Goal: Communication & Community: Answer question/provide support

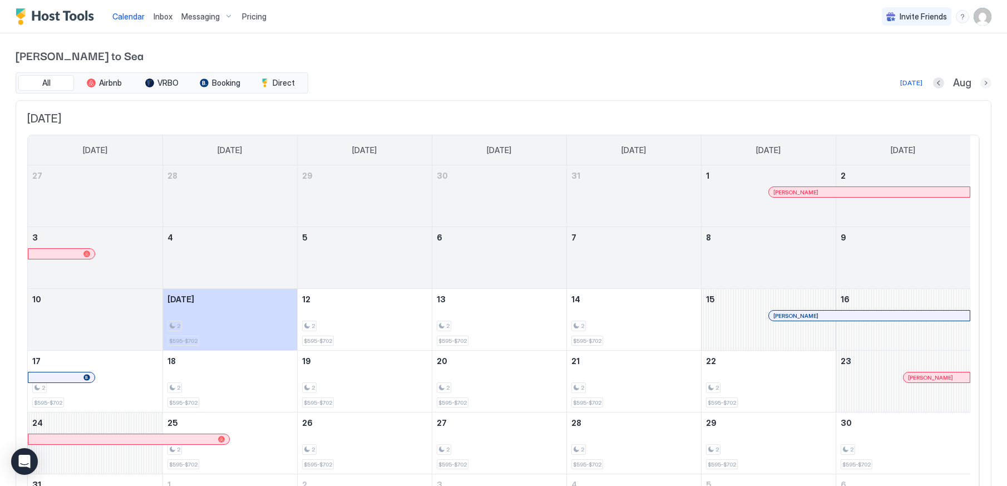
click at [980, 85] on button "Next month" at bounding box center [985, 82] width 11 height 11
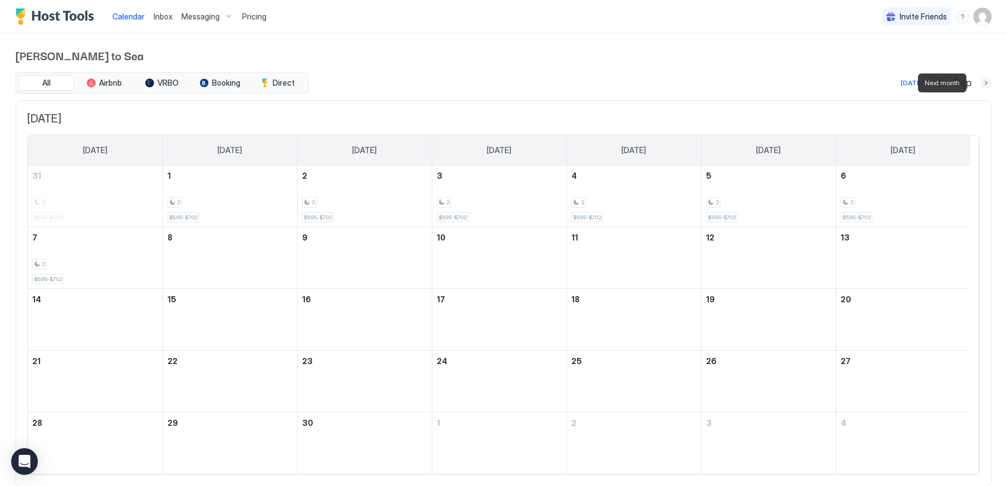
click at [980, 85] on button "Next month" at bounding box center [985, 82] width 11 height 11
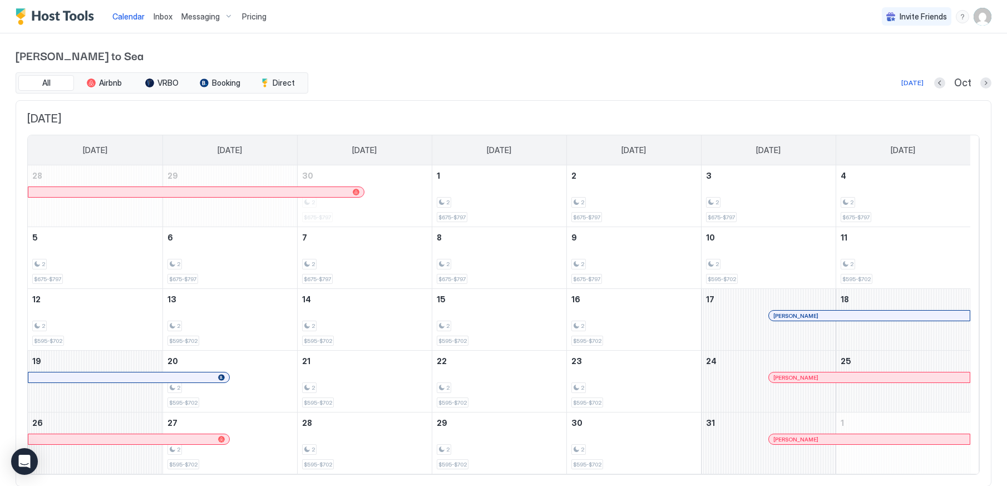
click at [157, 16] on span "Inbox" at bounding box center [163, 16] width 19 height 9
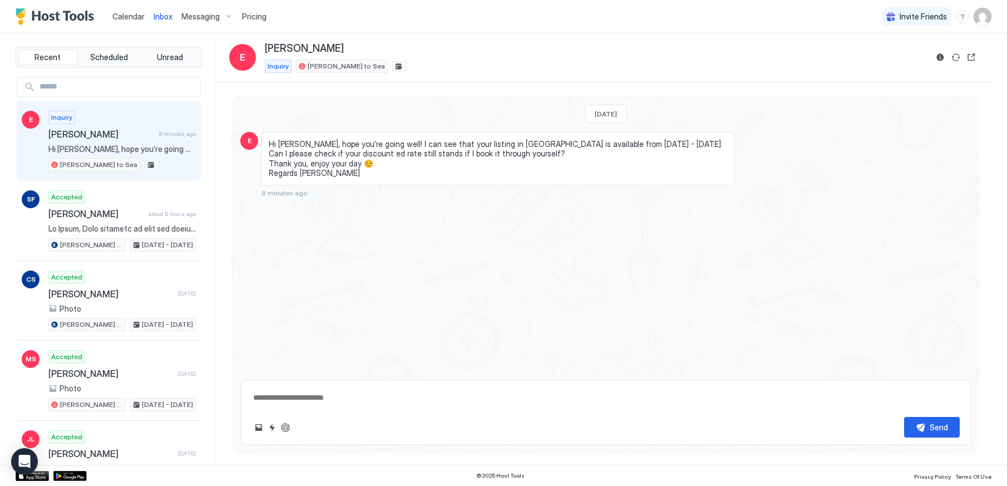
type textarea "*"
click at [129, 16] on span "Calendar" at bounding box center [128, 16] width 32 height 9
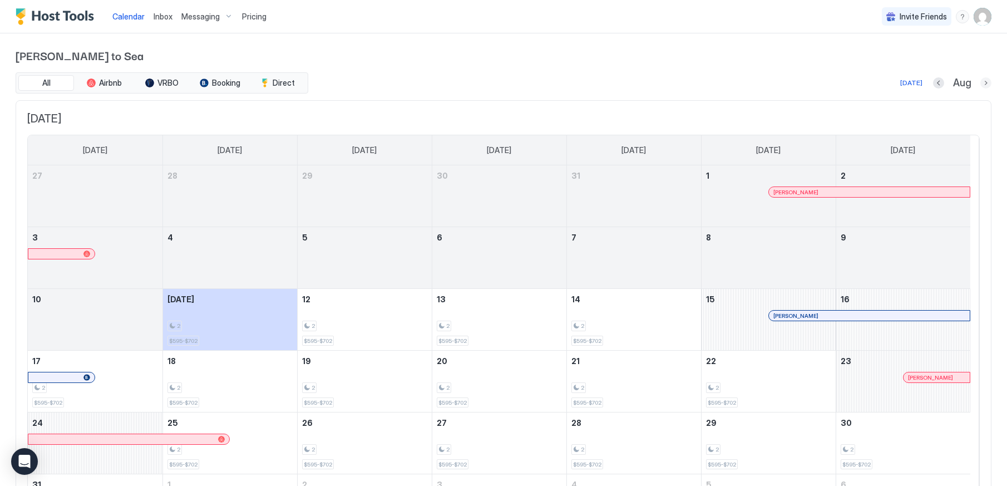
click at [980, 83] on button "Next month" at bounding box center [985, 82] width 11 height 11
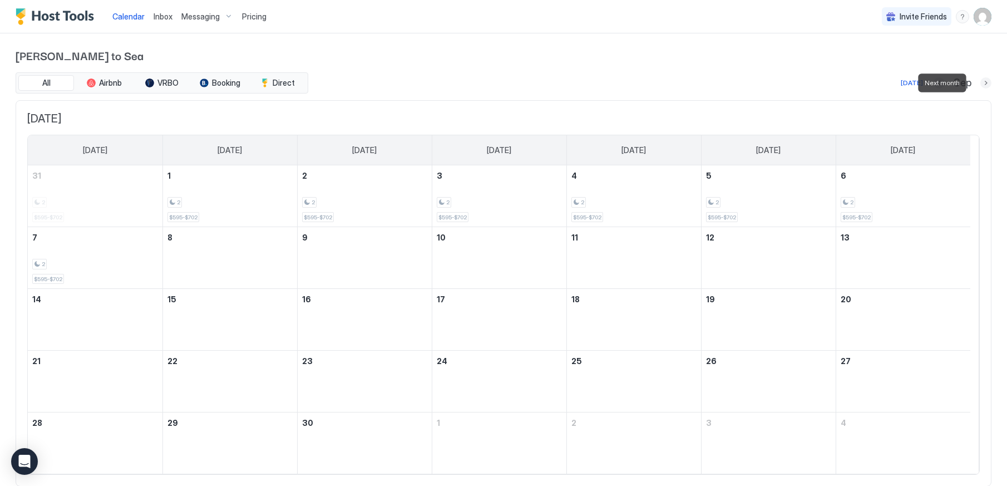
click at [980, 83] on button "Next month" at bounding box center [985, 82] width 11 height 11
